Goal: Navigation & Orientation: Find specific page/section

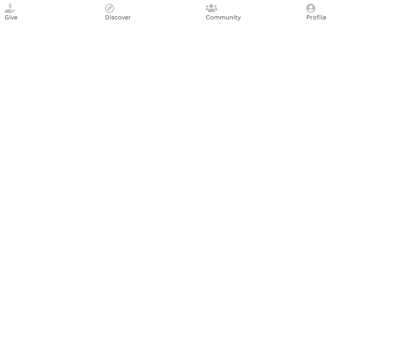
drag, startPoint x: 0, startPoint y: 0, endPoint x: 180, endPoint y: 326, distance: 371.9
click at [0, 0] on html "Give Discover Community Profile" at bounding box center [201, 15] width 402 height 30
click at [114, 13] on icon at bounding box center [109, 7] width 9 height 9
drag, startPoint x: 180, startPoint y: 326, endPoint x: 0, endPoint y: 0, distance: 372.4
click at [0, 0] on html "Give Discover Community Profile" at bounding box center [201, 15] width 402 height 30
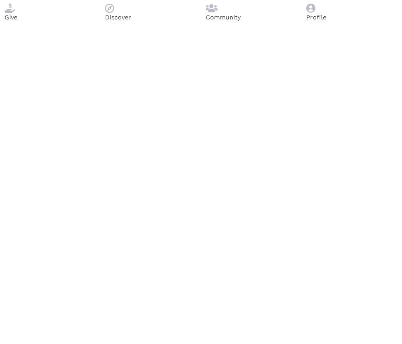
click at [114, 13] on icon at bounding box center [109, 7] width 9 height 9
click at [0, 0] on html "Give Discover Community Profile" at bounding box center [201, 15] width 402 height 30
drag, startPoint x: 0, startPoint y: 0, endPoint x: 177, endPoint y: 324, distance: 369.2
click at [0, 0] on html "Give Discover Community Profile" at bounding box center [201, 15] width 402 height 30
click at [114, 13] on icon at bounding box center [109, 7] width 9 height 9
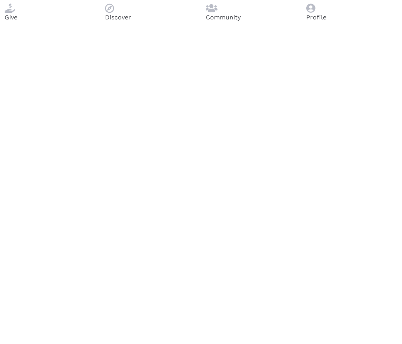
drag, startPoint x: 177, startPoint y: 324, endPoint x: 0, endPoint y: 0, distance: 369.2
click at [0, 0] on html "Give Discover Community Profile" at bounding box center [201, 15] width 402 height 30
click at [114, 13] on icon at bounding box center [109, 7] width 9 height 9
click at [0, 0] on html "Give Discover Community Profile" at bounding box center [201, 15] width 402 height 30
drag, startPoint x: 0, startPoint y: 0, endPoint x: 186, endPoint y: 10, distance: 187.0
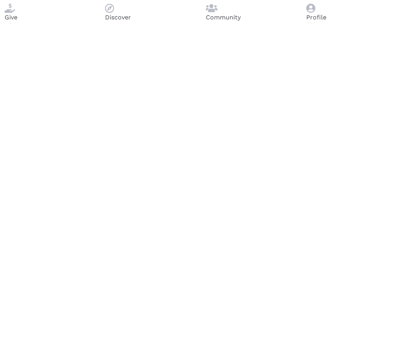
click at [0, 0] on html "Give Discover Community Profile" at bounding box center [201, 15] width 402 height 30
click at [186, 10] on div "Give Discover Community Profile" at bounding box center [201, 15] width 402 height 30
